Goal: Task Accomplishment & Management: Use online tool/utility

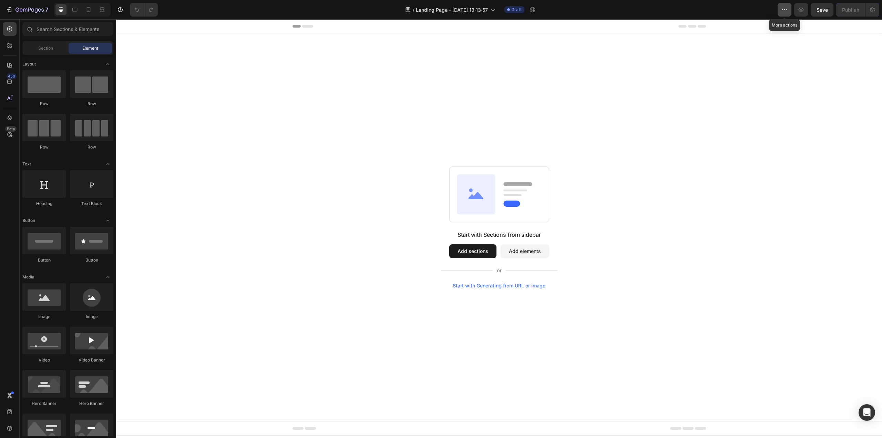
click at [782, 9] on icon "button" at bounding box center [784, 9] width 7 height 7
click at [548, 8] on div "/ Landing Page - [DATE] 13:13:57 Draft" at bounding box center [470, 10] width 614 height 14
click at [495, 11] on icon at bounding box center [492, 9] width 7 height 7
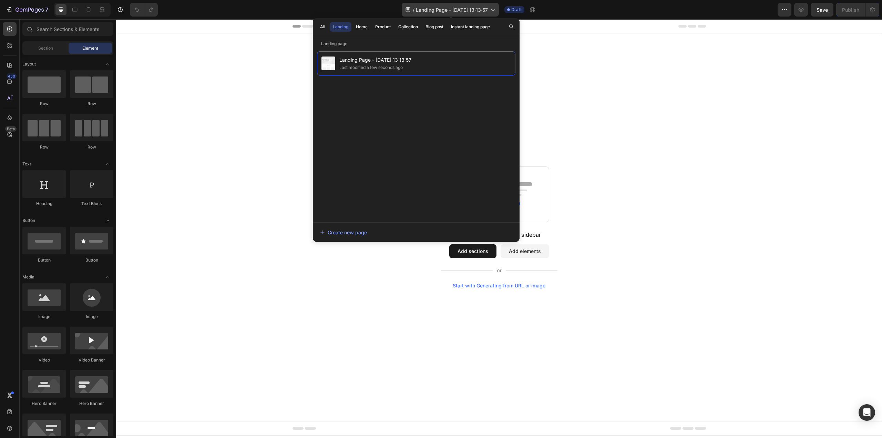
click at [495, 11] on icon at bounding box center [492, 9] width 7 height 7
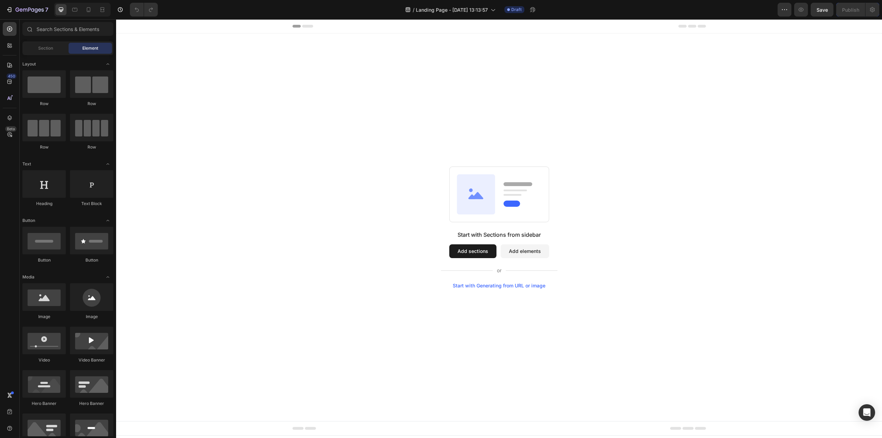
click at [482, 252] on button "Add sections" at bounding box center [472, 251] width 47 height 14
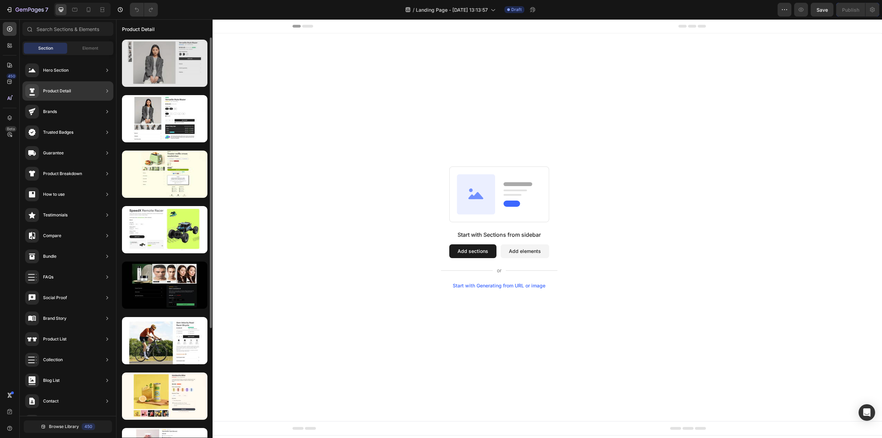
click at [148, 71] on div at bounding box center [164, 63] width 85 height 47
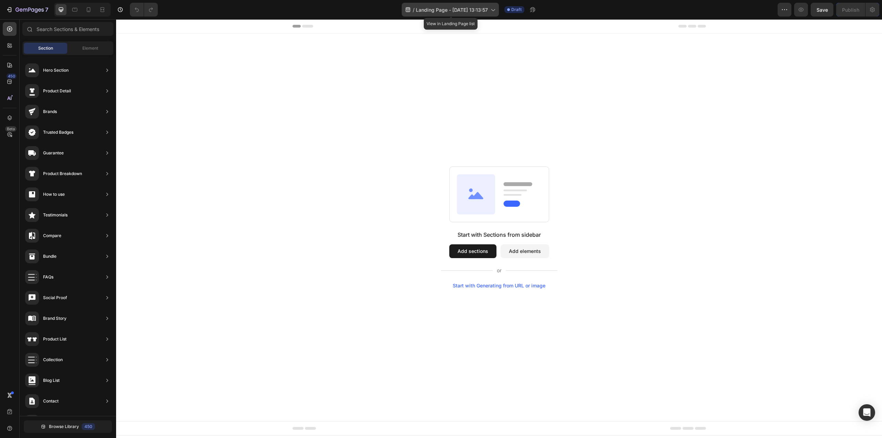
click at [496, 10] on icon at bounding box center [492, 9] width 7 height 7
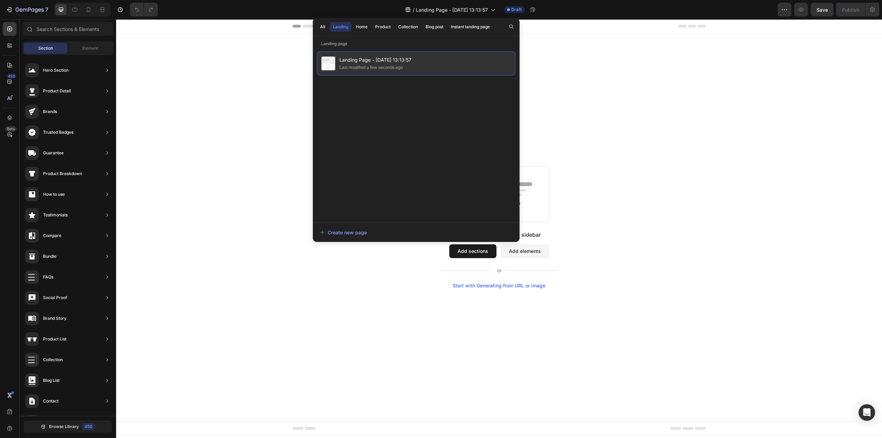
click at [402, 58] on span "Landing Page - [DATE] 13:13:57" at bounding box center [375, 60] width 72 height 8
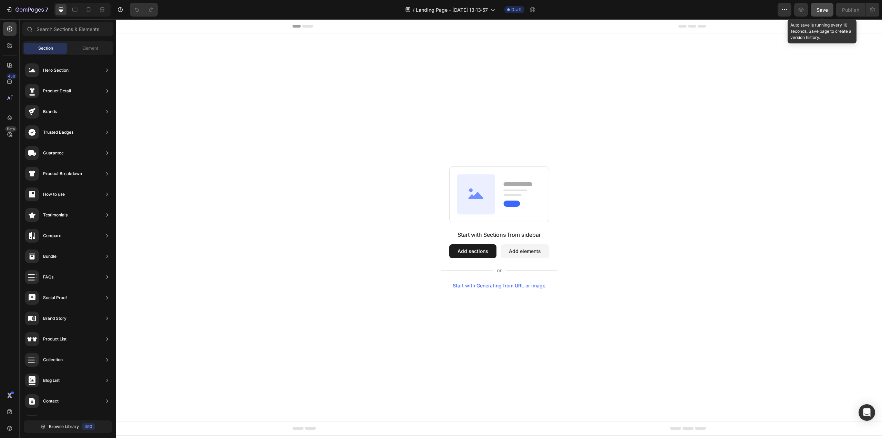
click at [828, 10] on button "Save" at bounding box center [821, 10] width 23 height 14
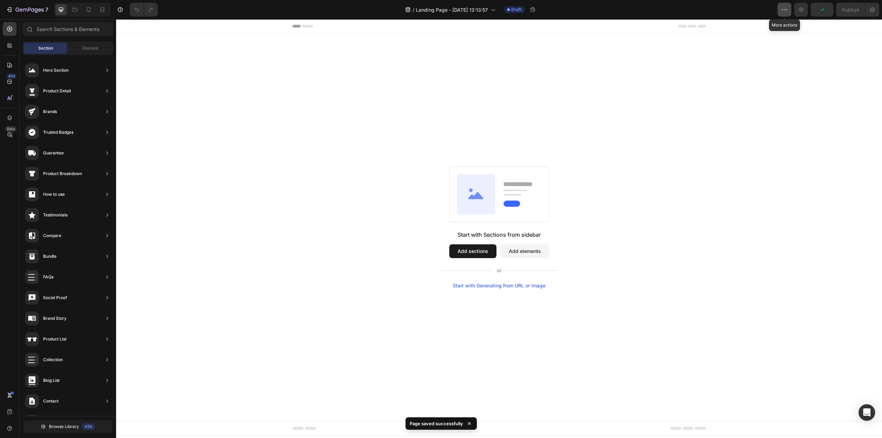
click at [779, 11] on button "button" at bounding box center [784, 10] width 14 height 14
click at [7, 6] on div "7" at bounding box center [27, 10] width 42 height 8
